Goal: Find specific page/section: Find specific page/section

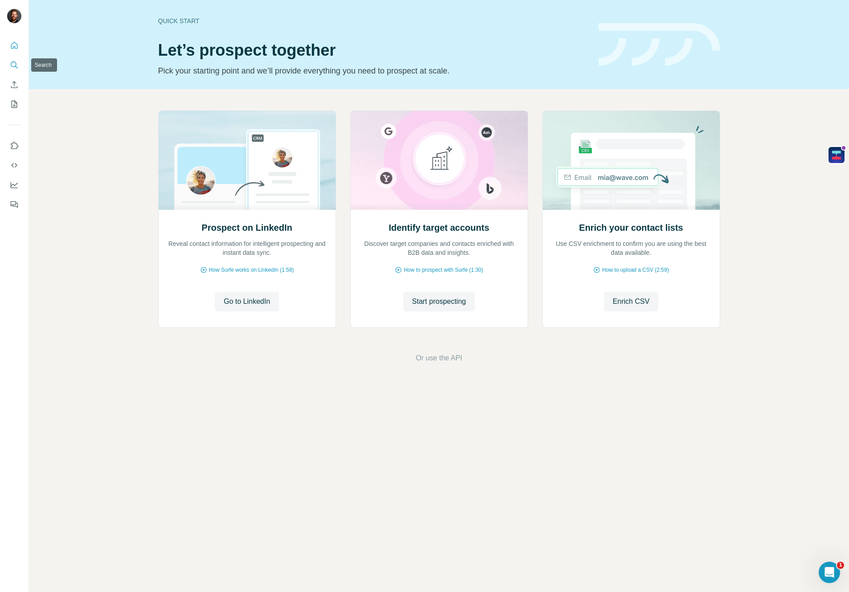
click at [17, 64] on icon "Search" at bounding box center [14, 65] width 9 height 9
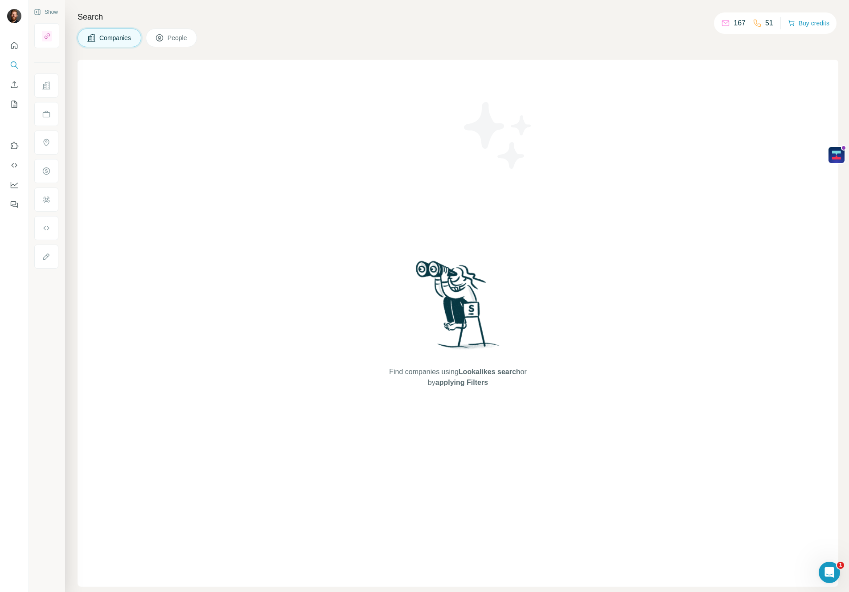
click at [186, 38] on span "People" at bounding box center [178, 37] width 21 height 9
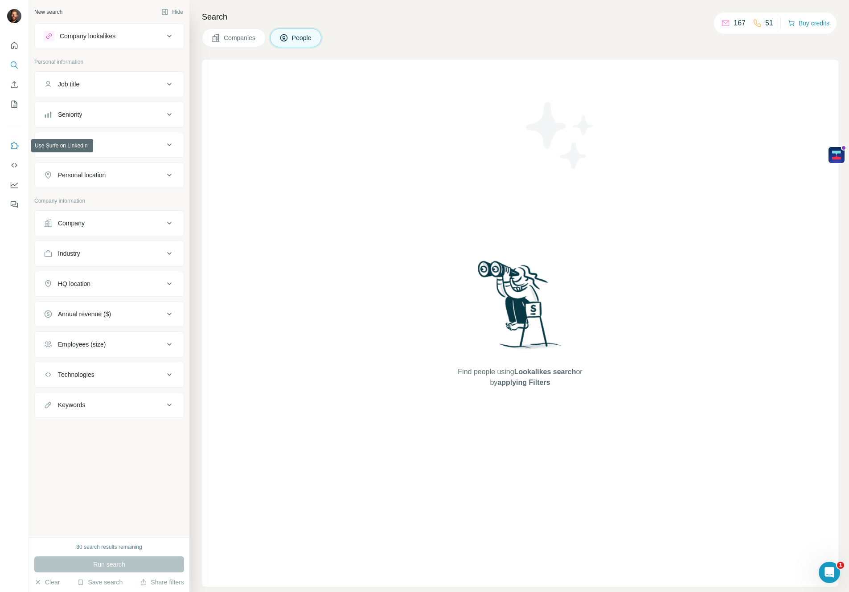
click at [16, 147] on icon "Use Surfe on LinkedIn" at bounding box center [14, 145] width 9 height 9
